Goal: Task Accomplishment & Management: Manage account settings

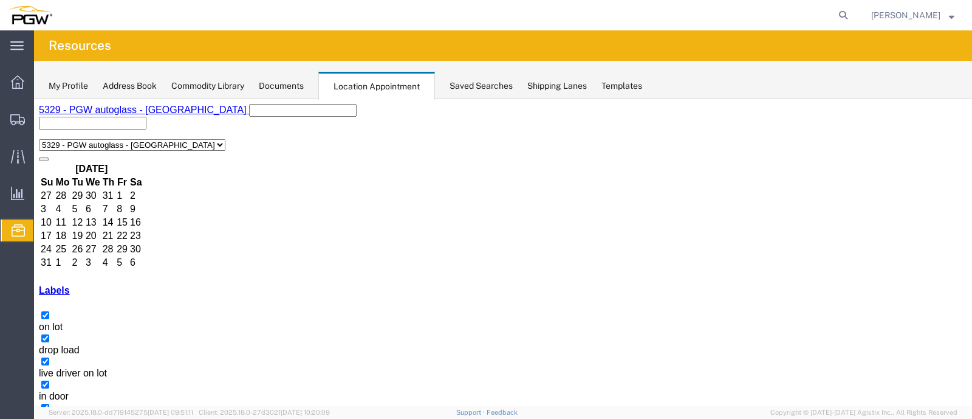
scroll to position [71, 0]
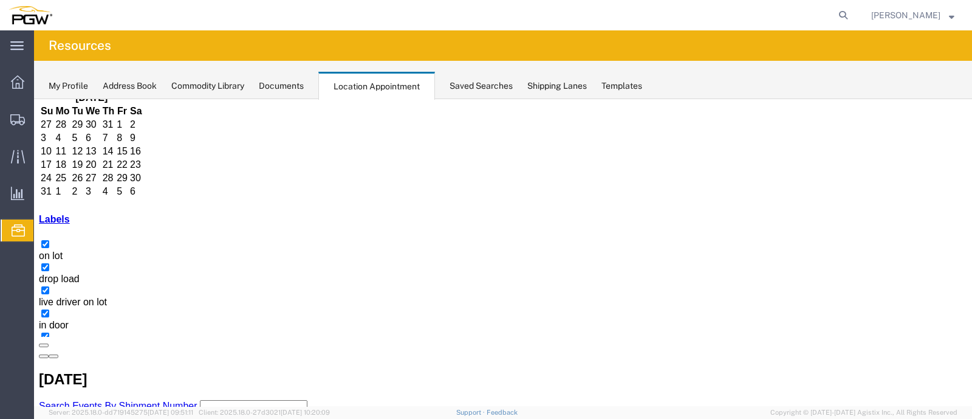
select select "1"
select select
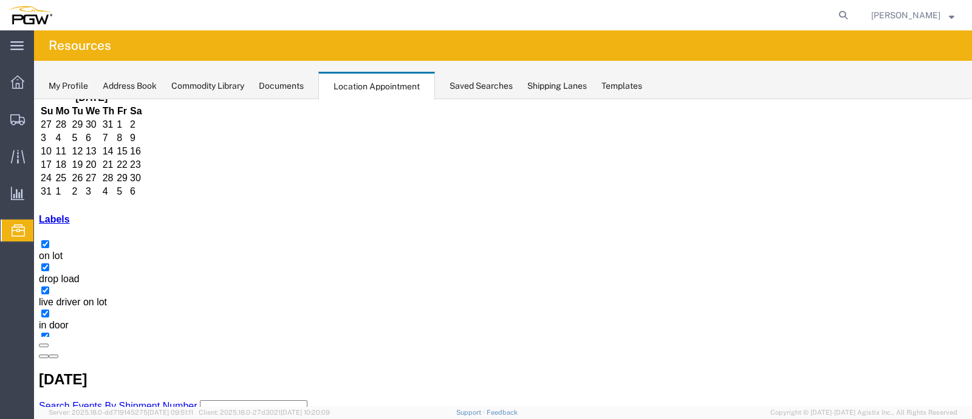
select select "1"
select select
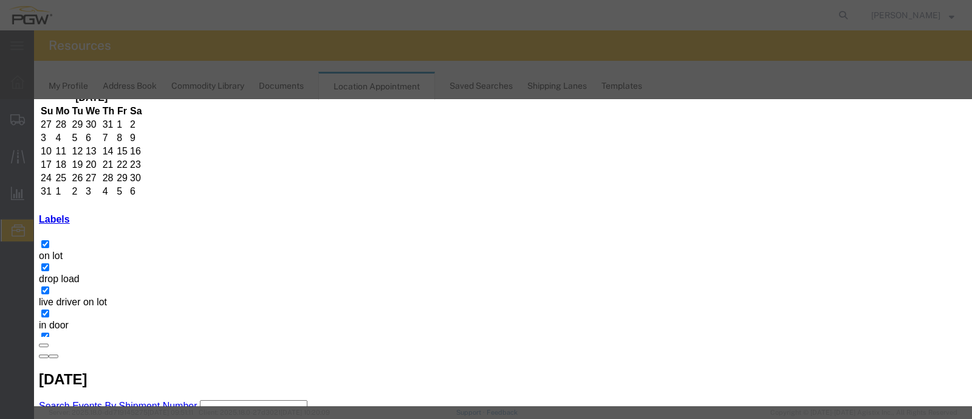
type input "a"
type input "AUTO TEMP"
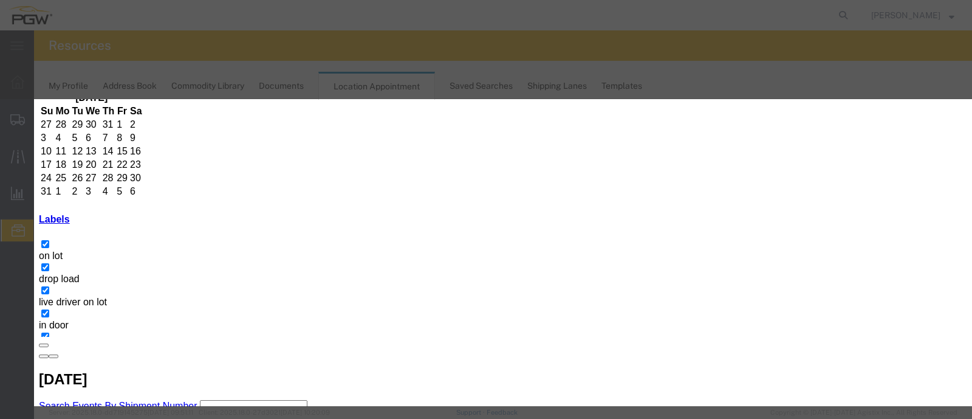
type input "10:00 AM"
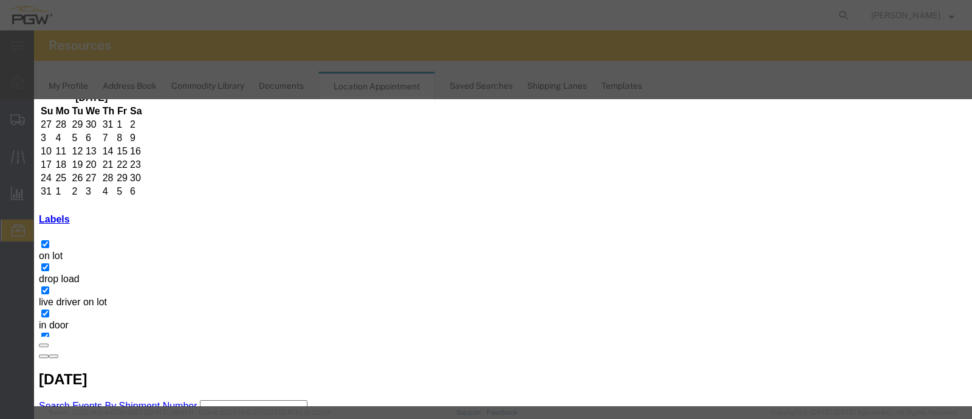
type input "11:00 AM"
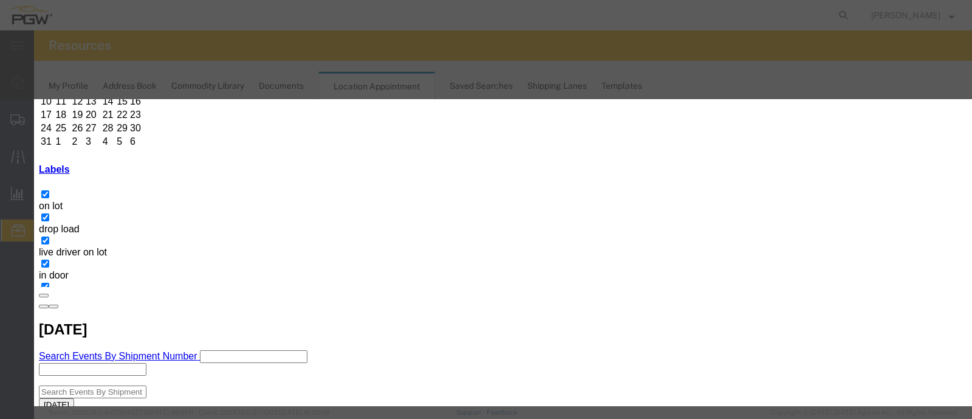
scroll to position [0, 0]
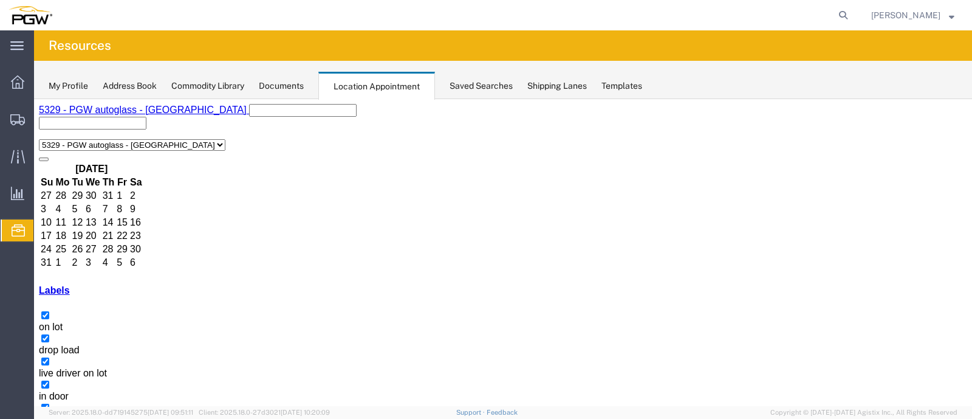
scroll to position [70, 0]
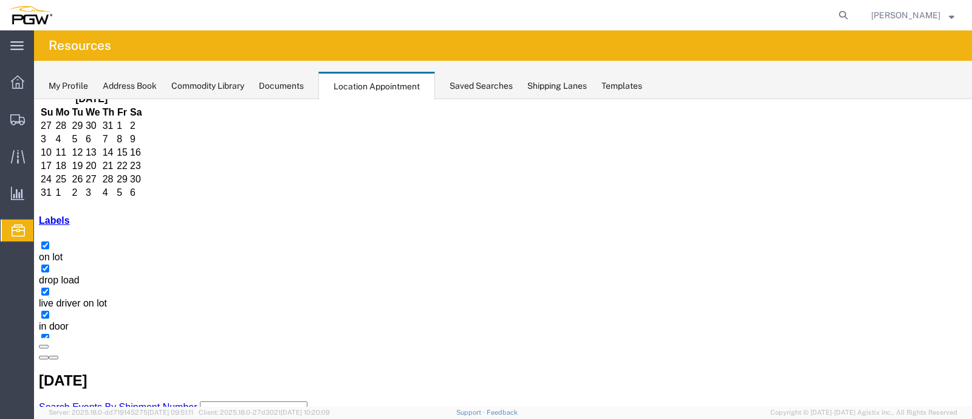
select select "1"
select select
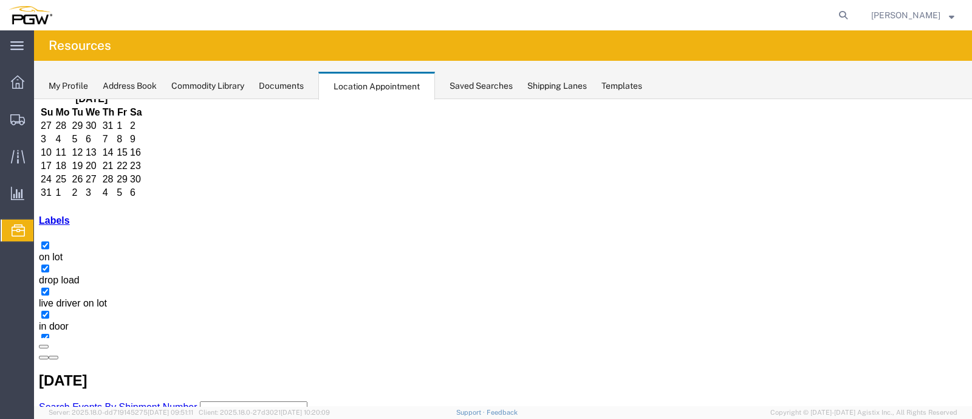
select select "1"
select select
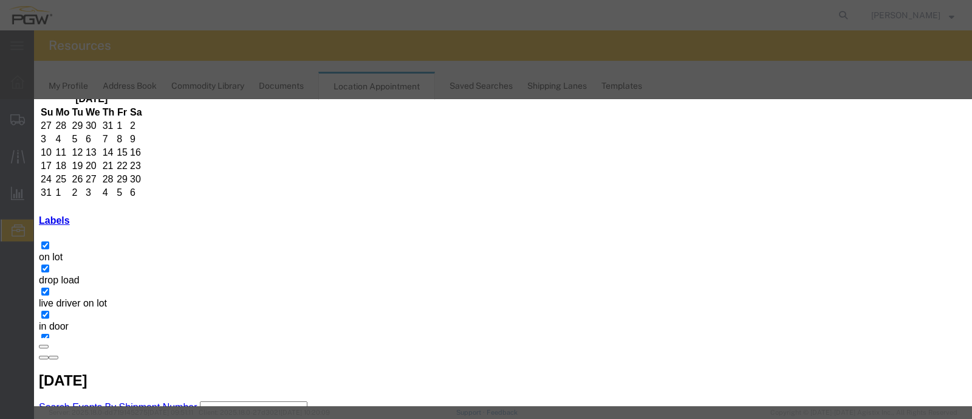
type input "11:00 AM"
type input "12:00 PM"
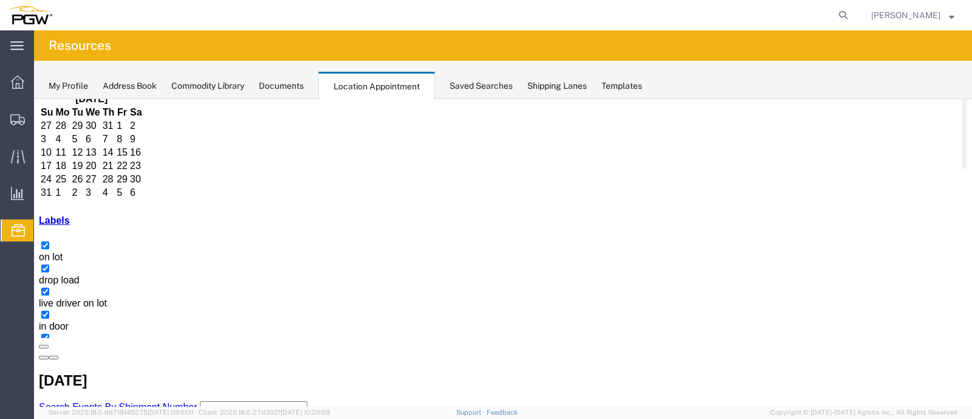
select select "1"
select select
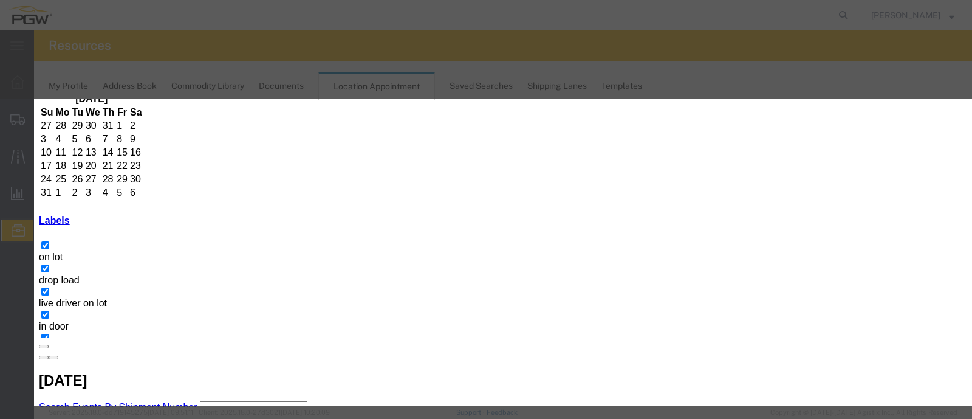
drag, startPoint x: 509, startPoint y: 138, endPoint x: 611, endPoint y: 142, distance: 101.6
type input "56747390 - FUYAO"
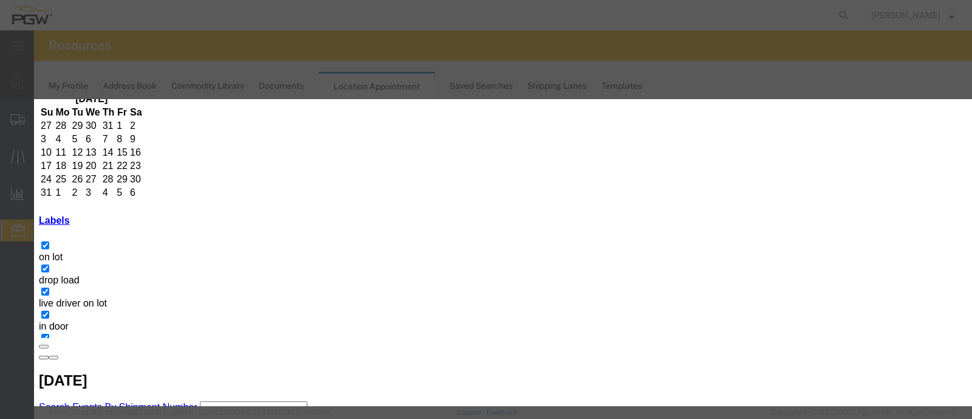
drag, startPoint x: 634, startPoint y: 222, endPoint x: 642, endPoint y: 221, distance: 8.5
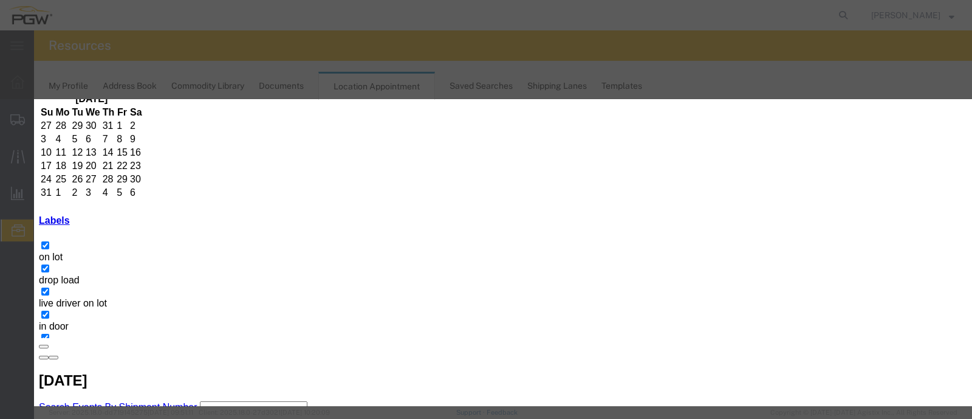
type input "9:00 AM"
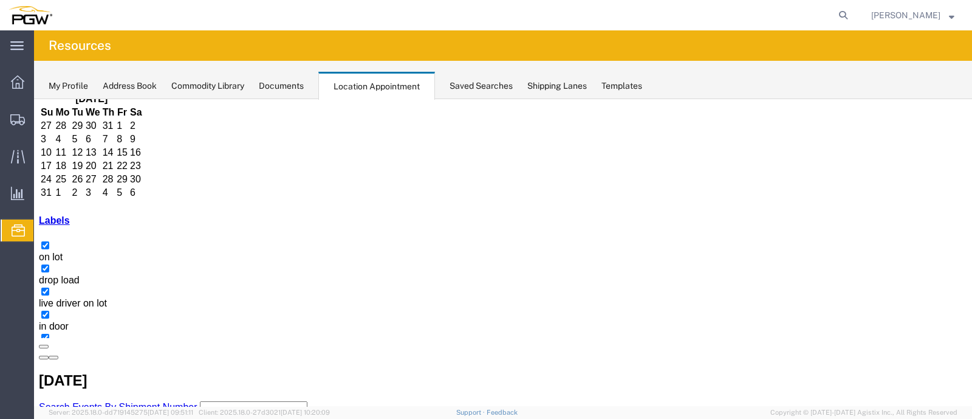
scroll to position [0, 0]
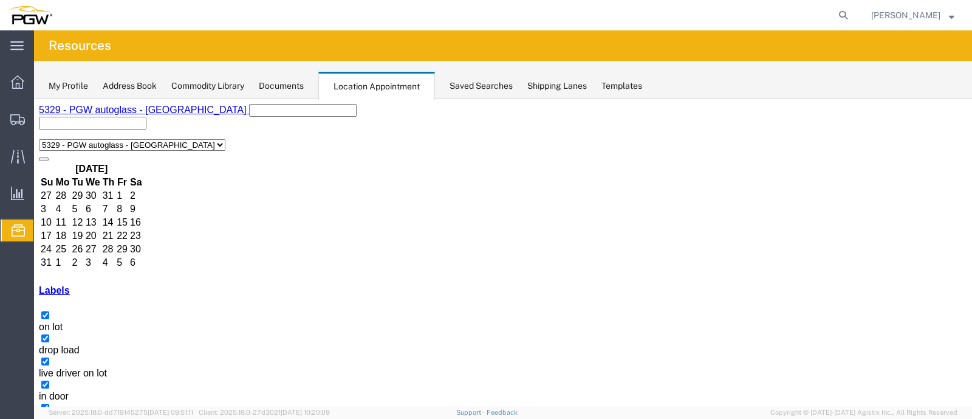
select select "1"
select select
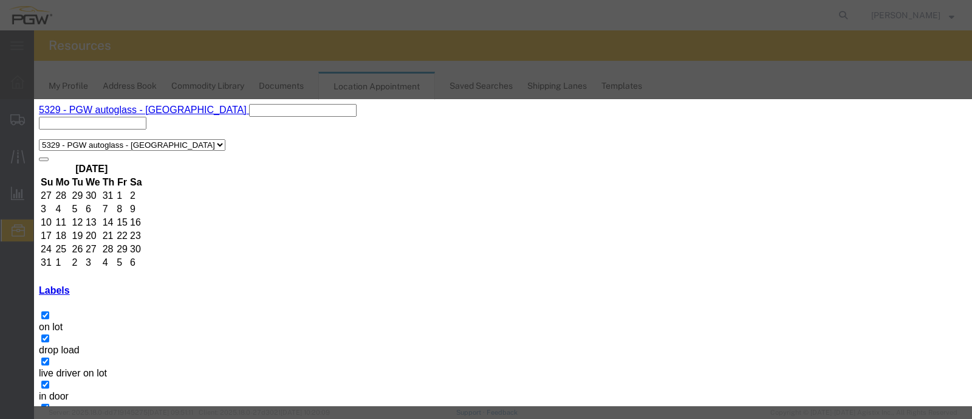
type input "56701006 - FUYAO"
type input "10:00 AM"
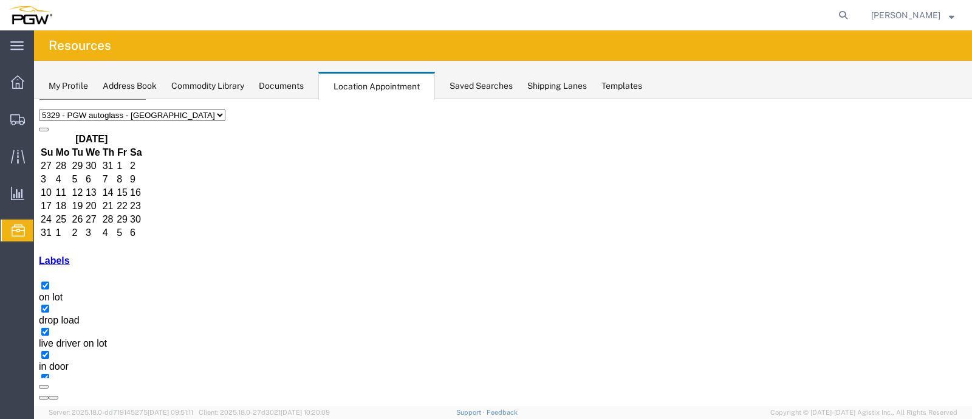
scroll to position [71, 0]
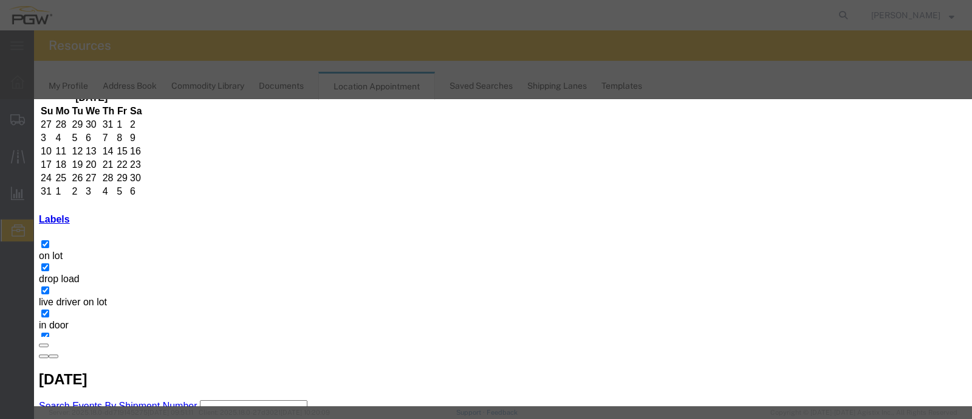
scroll to position [170, 0]
select select "200"
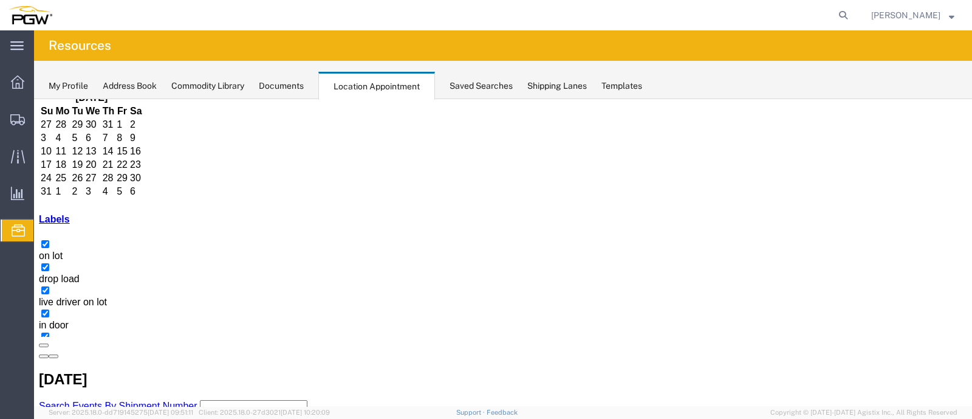
scroll to position [0, 0]
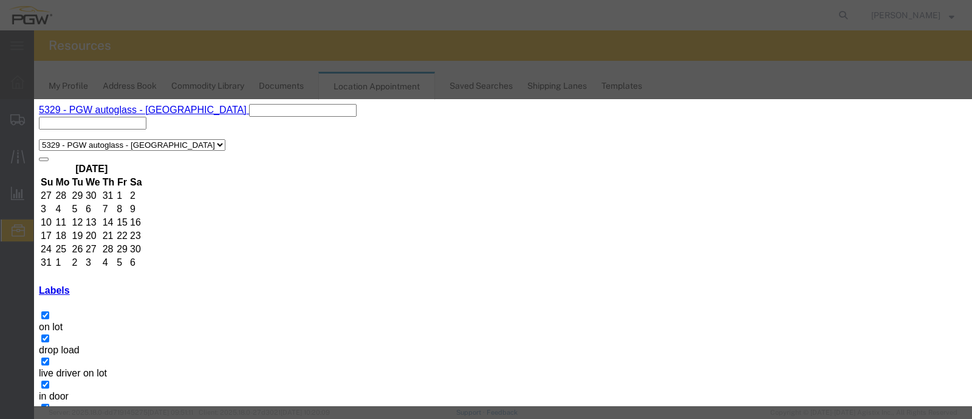
scroll to position [170, 0]
select select "220"
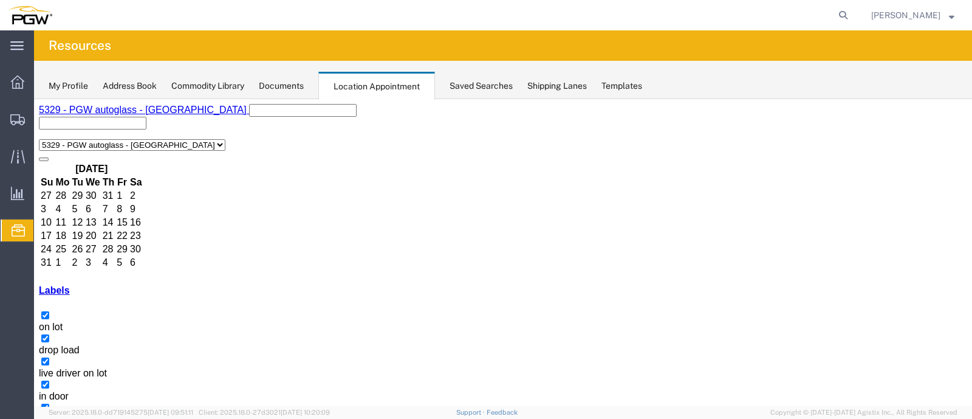
drag, startPoint x: 351, startPoint y: 242, endPoint x: 356, endPoint y: 248, distance: 8.2
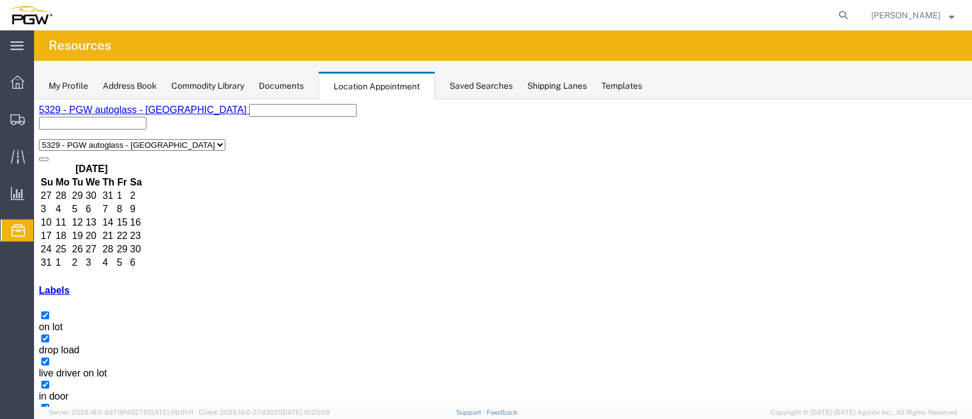
select select "1"
select select "260"
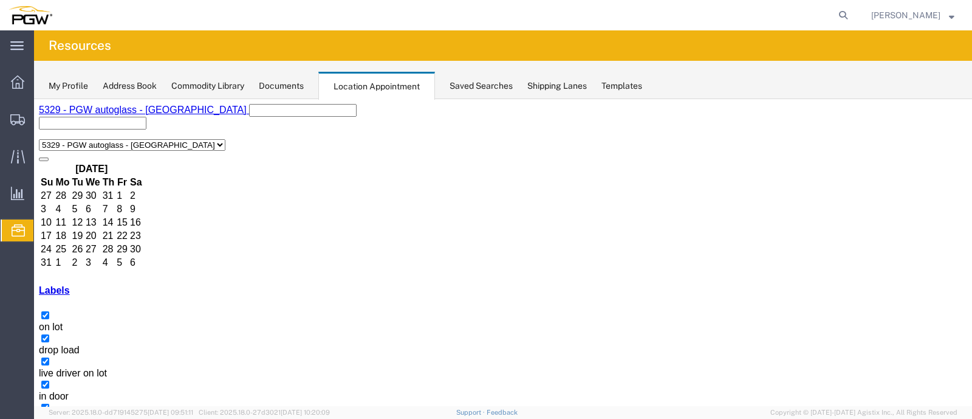
scroll to position [59, 0]
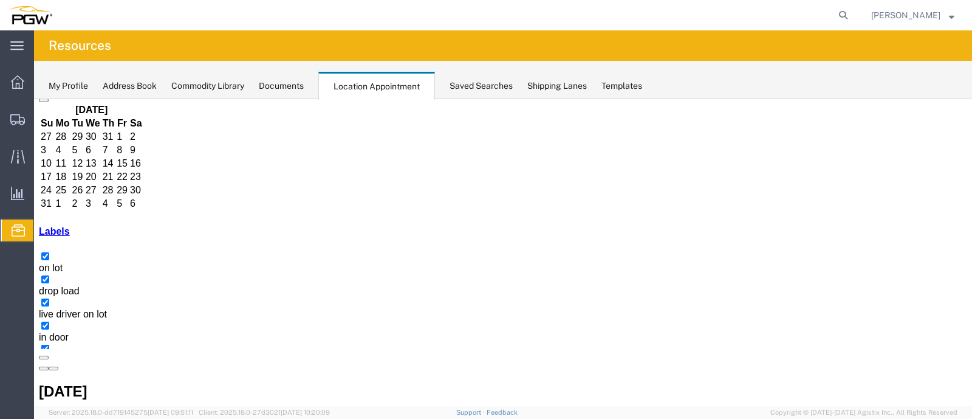
select select "1"
select select
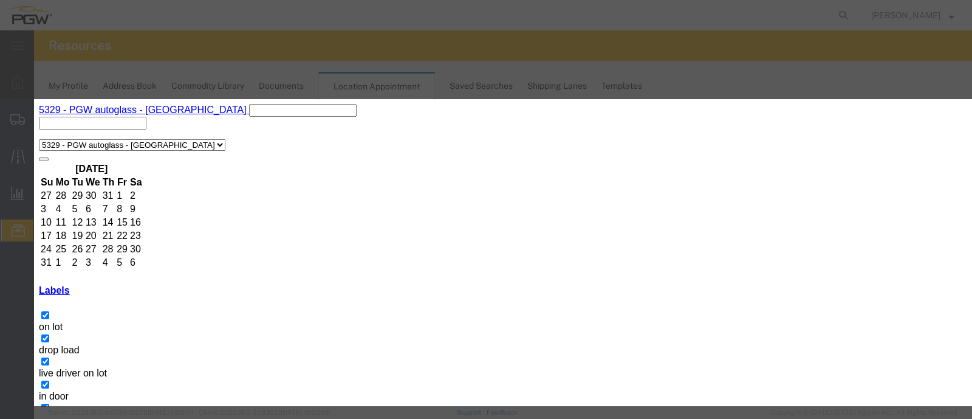
type input "9:00 AM"
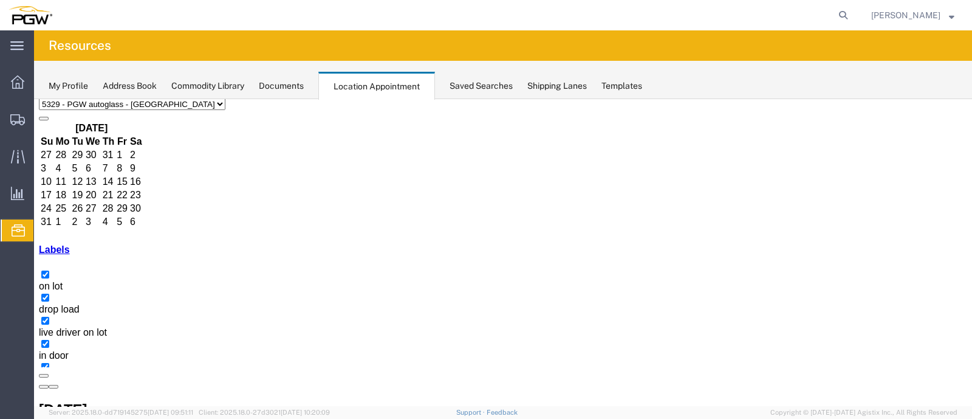
scroll to position [59, 0]
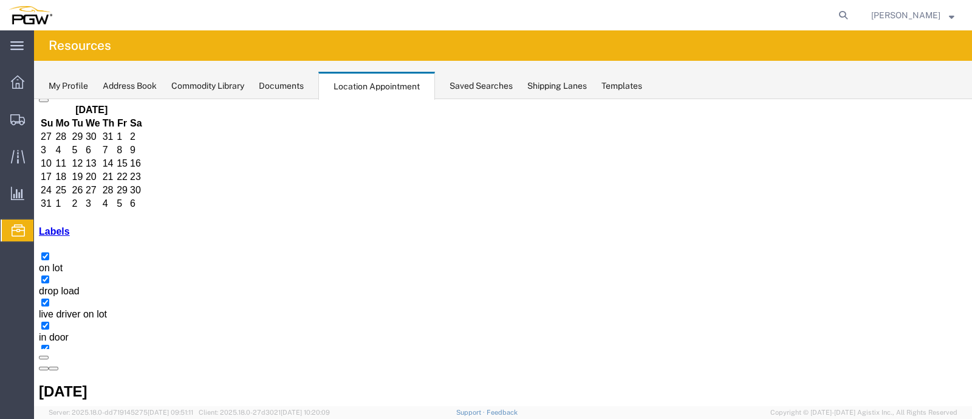
select select "1"
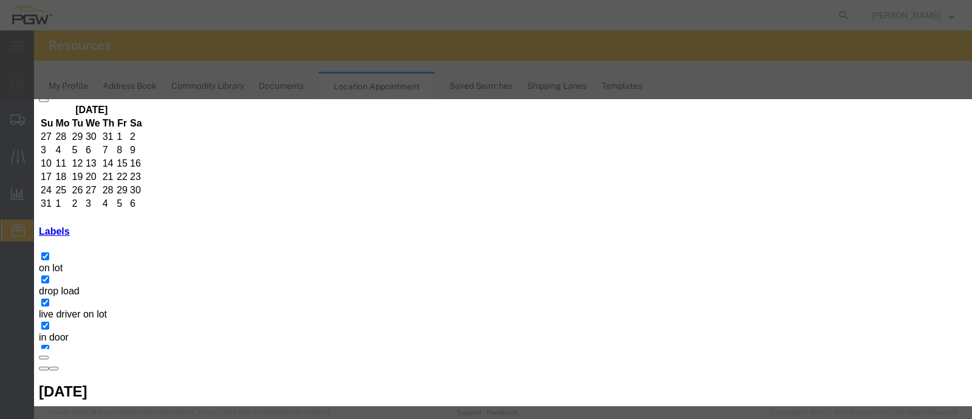
scroll to position [170, 0]
select select "200"
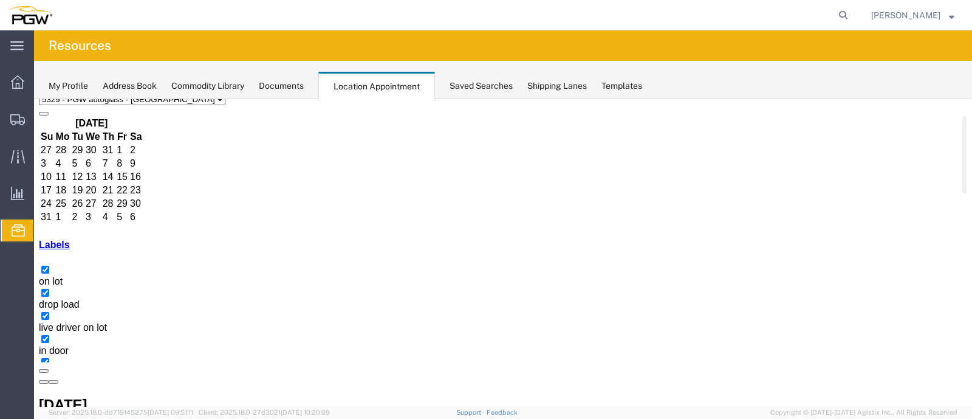
scroll to position [59, 0]
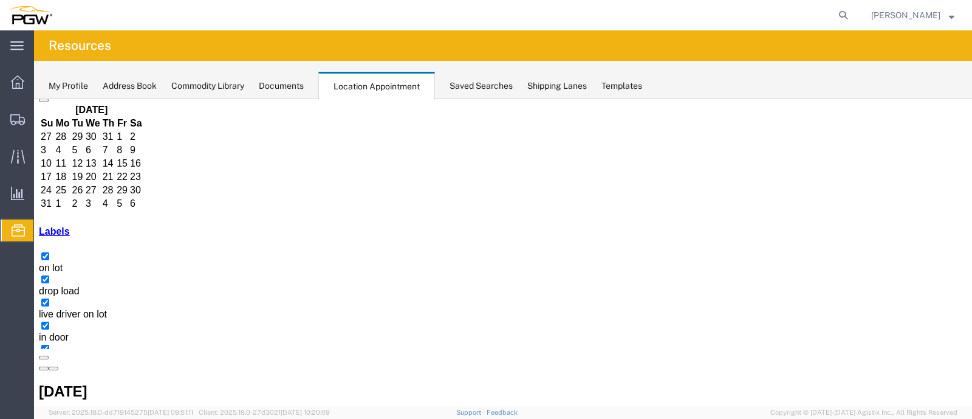
select select "1"
select select
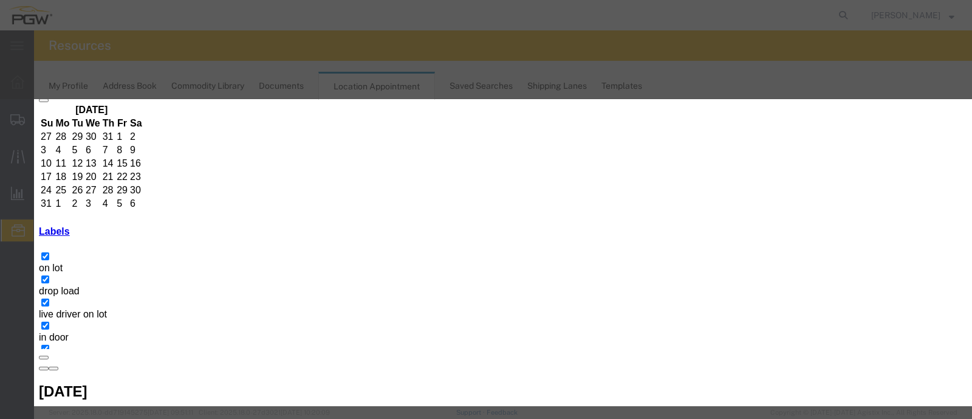
type input "e"
type input "[PERSON_NAME] - ARG"
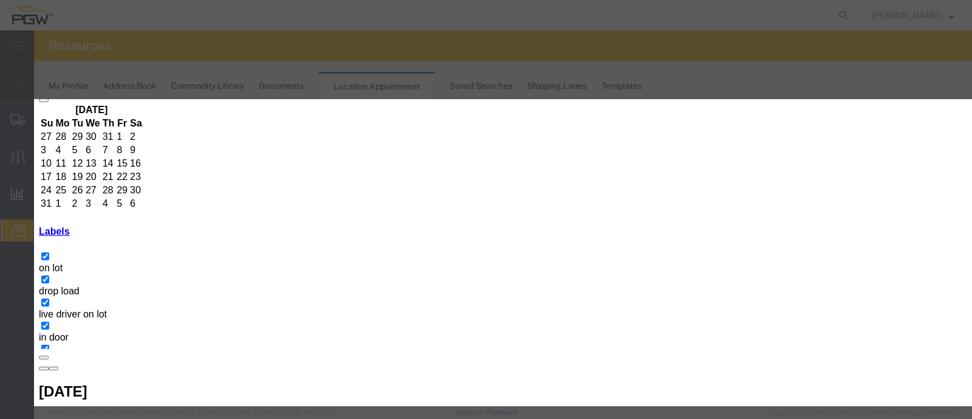
type input "10:00 AM"
drag, startPoint x: 644, startPoint y: 258, endPoint x: 653, endPoint y: 274, distance: 18.6
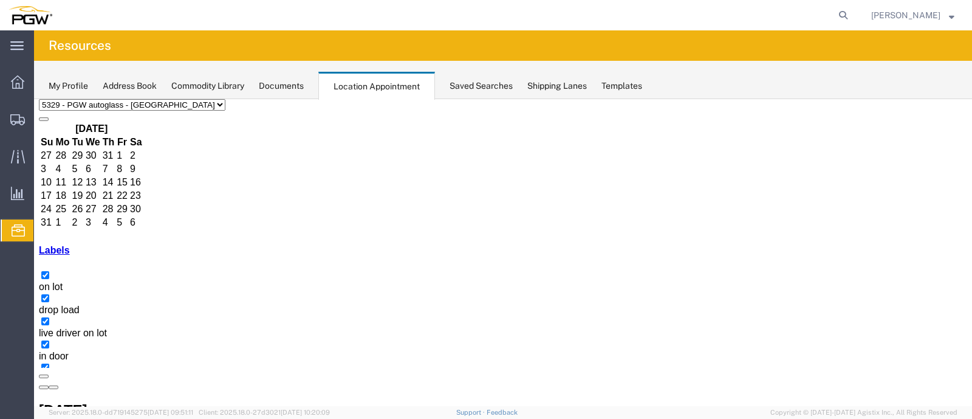
scroll to position [72, 0]
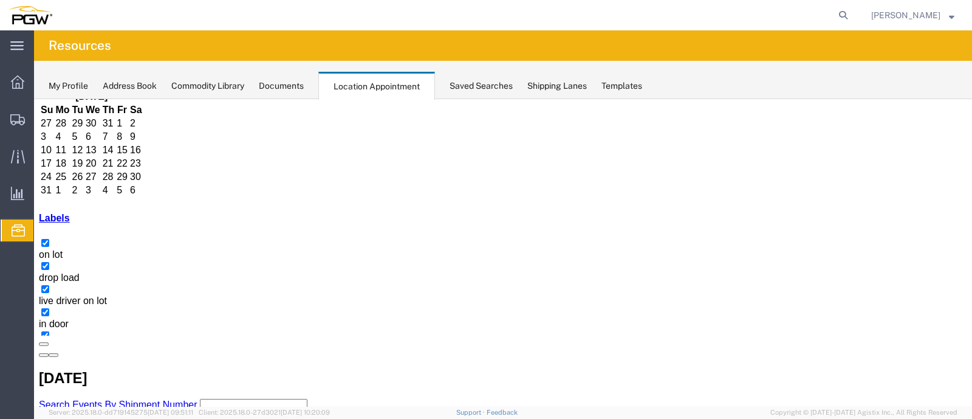
select select "1"
select select
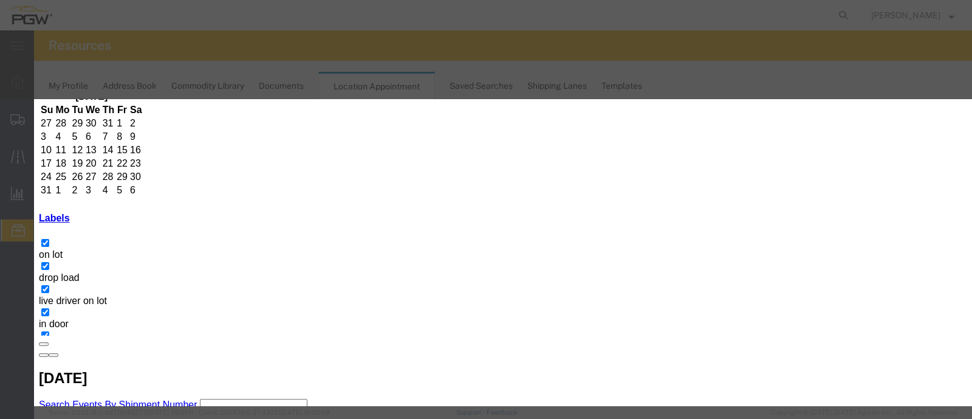
type input "[PERSON_NAME] - ARG - 7 BOXES"
type input "9:00 AM"
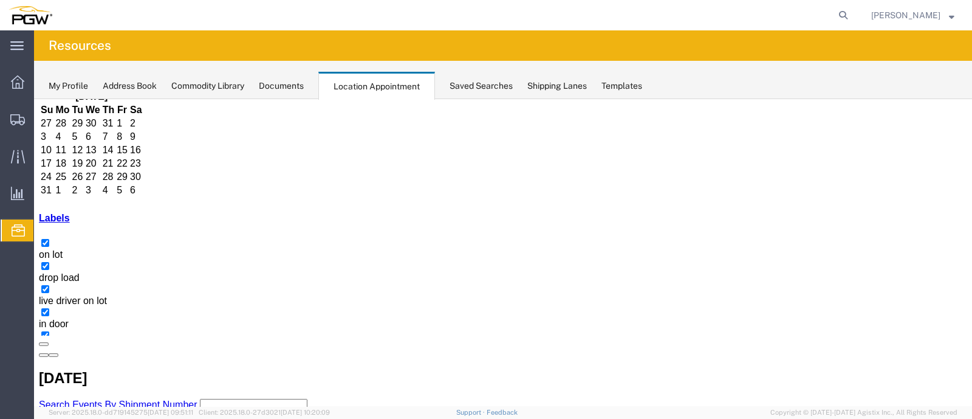
scroll to position [59, 0]
